Goal: Find specific page/section: Find specific page/section

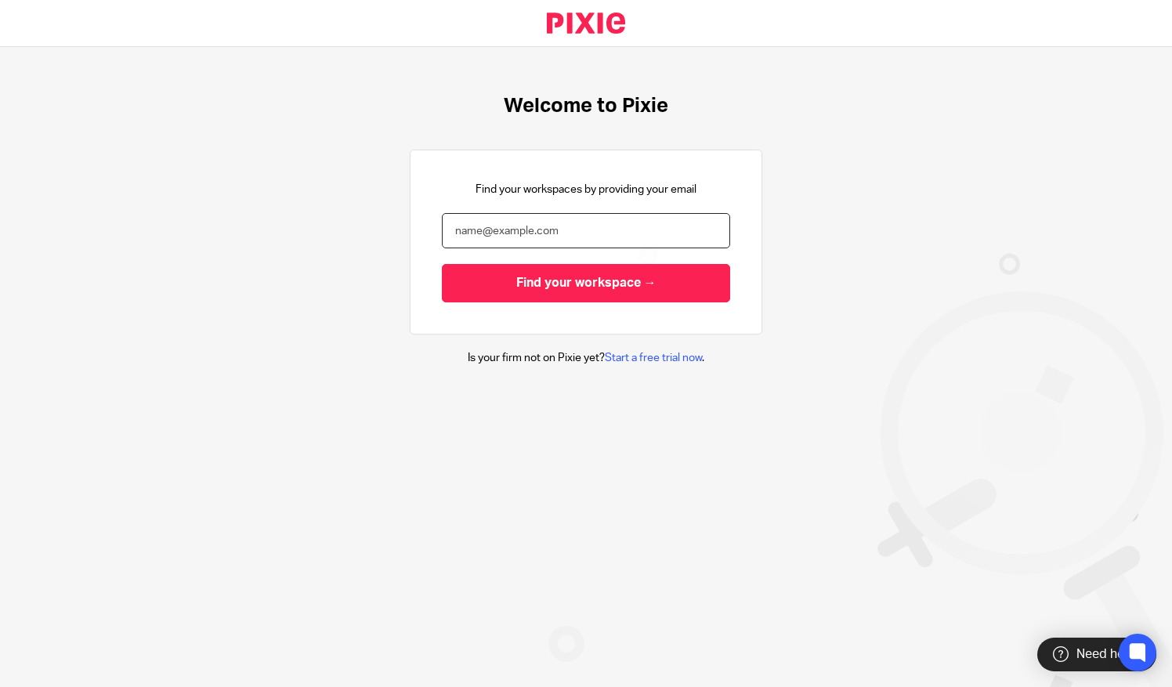
click at [482, 238] on input "email" at bounding box center [586, 230] width 288 height 35
type input "[PERSON_NAME][EMAIL_ADDRESS][DOMAIN_NAME]"
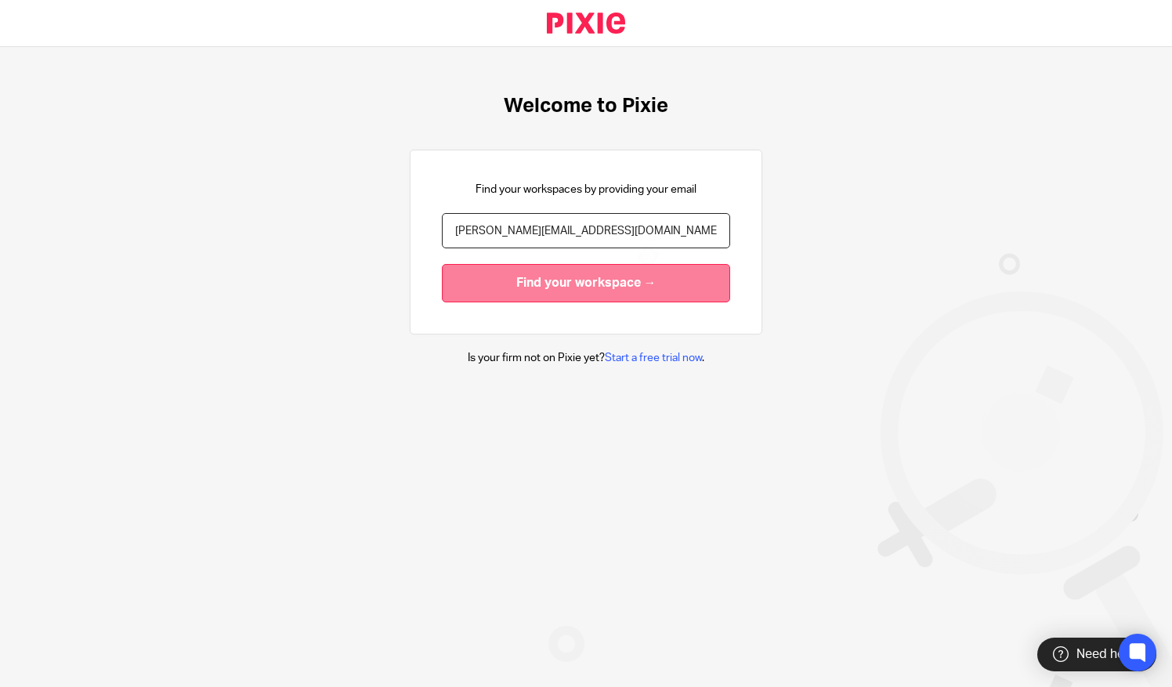
click at [502, 285] on input "Find your workspace →" at bounding box center [586, 283] width 288 height 38
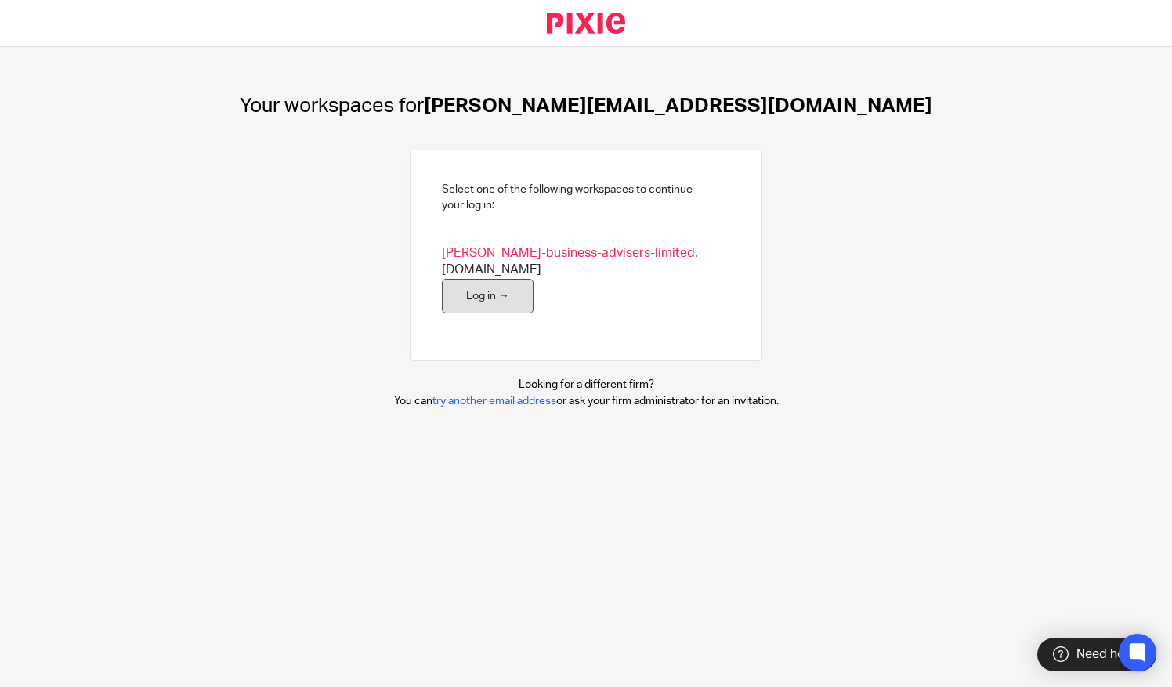
click at [472, 287] on link "Log in →" at bounding box center [488, 296] width 92 height 35
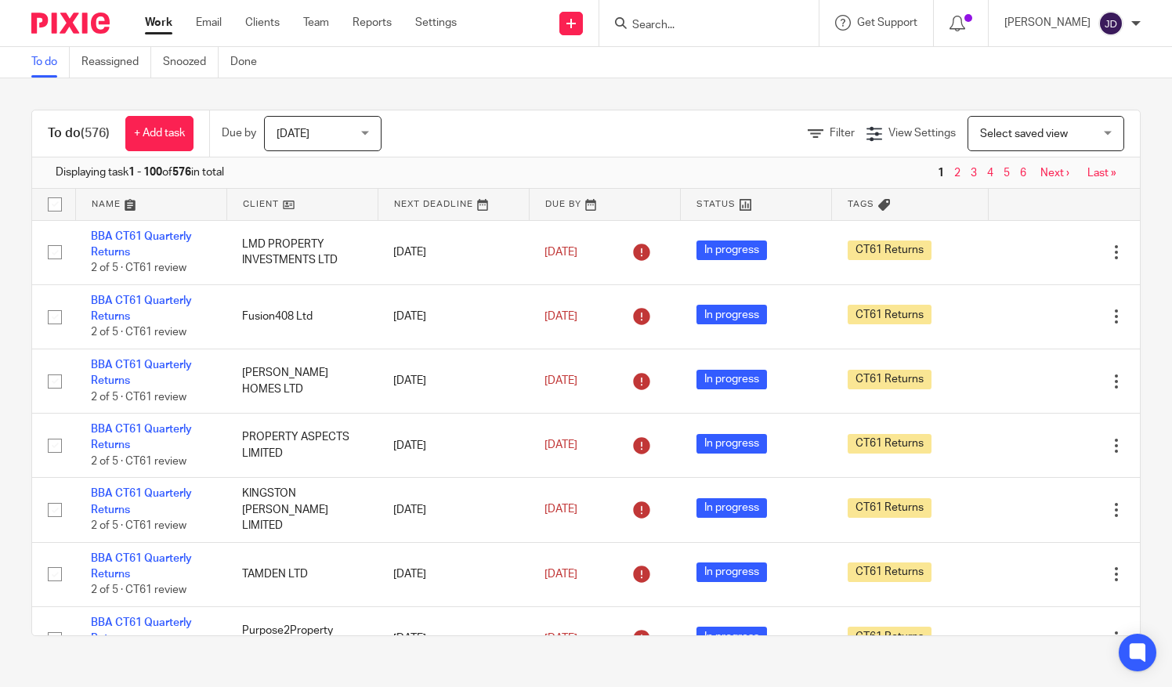
click at [673, 26] on input "Search" at bounding box center [700, 26] width 141 height 14
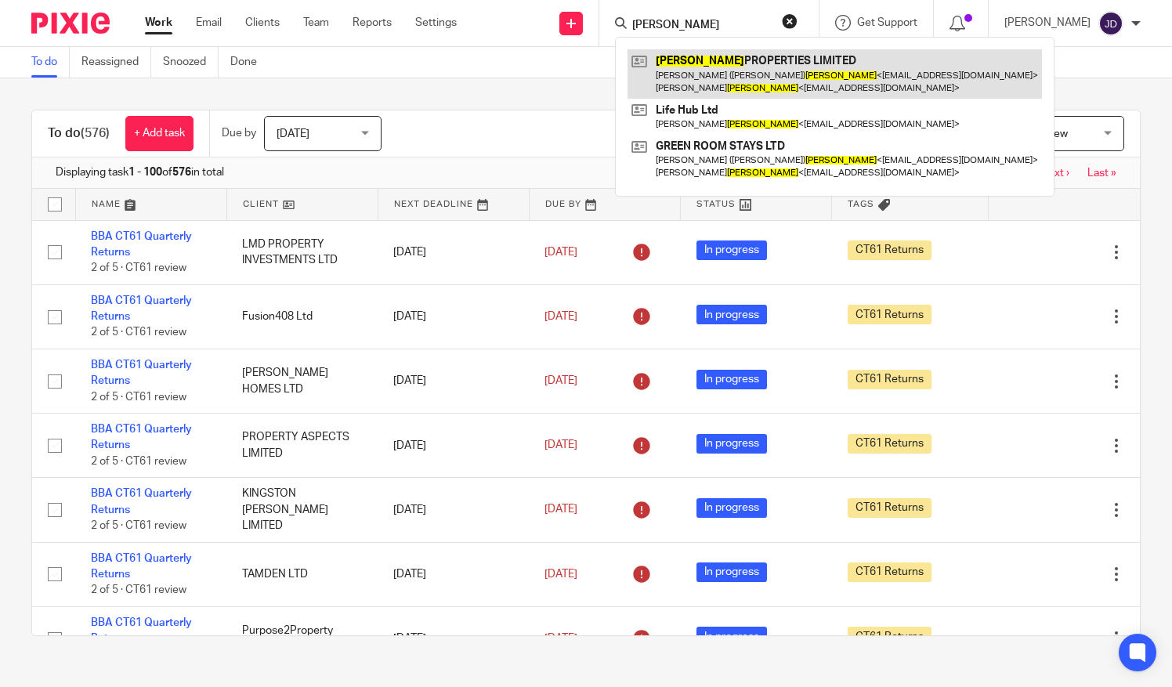
type input "padgett"
click at [696, 67] on link at bounding box center [834, 73] width 414 height 49
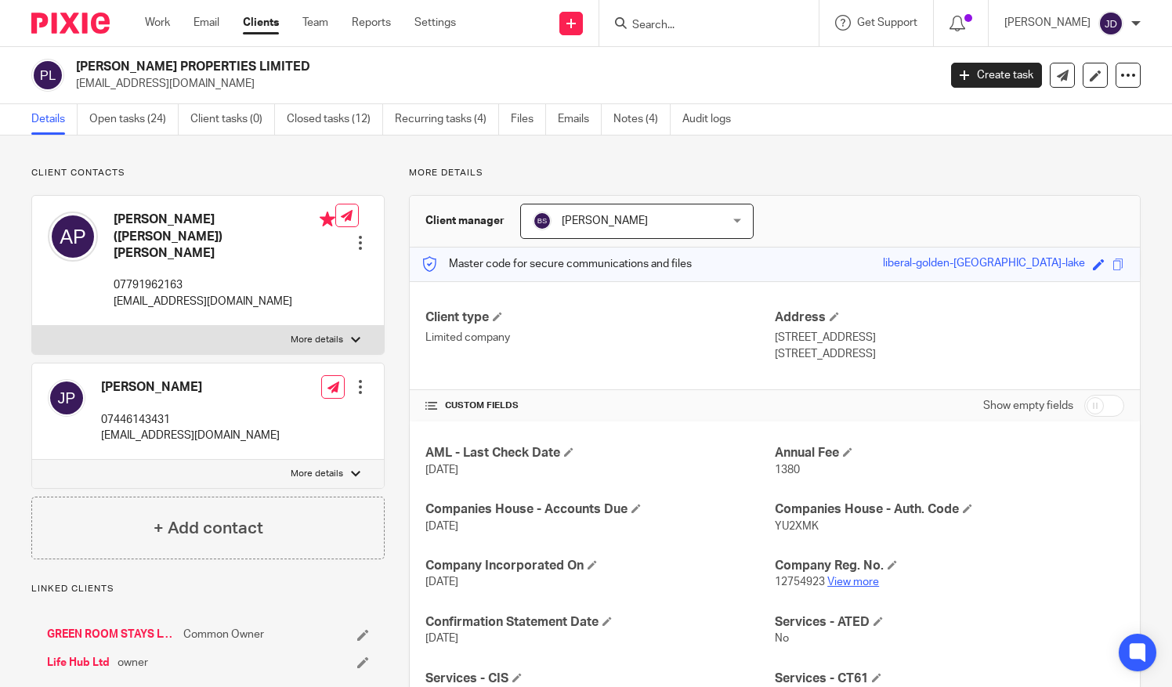
click at [855, 582] on link "View more" at bounding box center [853, 581] width 52 height 11
